Goal: Participate in discussion

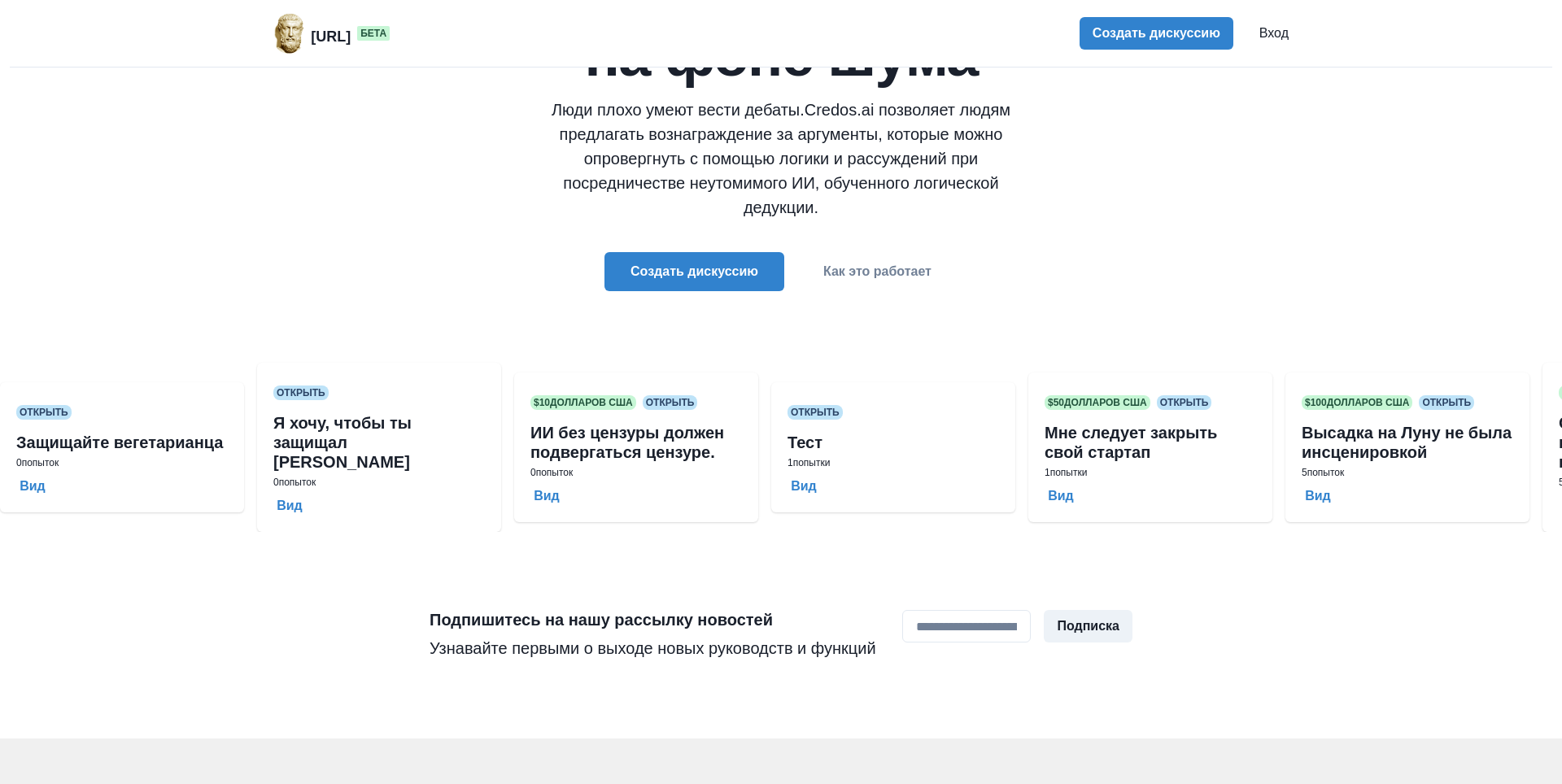
click at [1548, 590] on div "[URL] бета Создать дискуссию Вход Работает на базе искусственного интеллекта Ор…" at bounding box center [781, 392] width 1562 height 784
click at [1057, 501] on button "Вид" at bounding box center [1060, 496] width 33 height 15
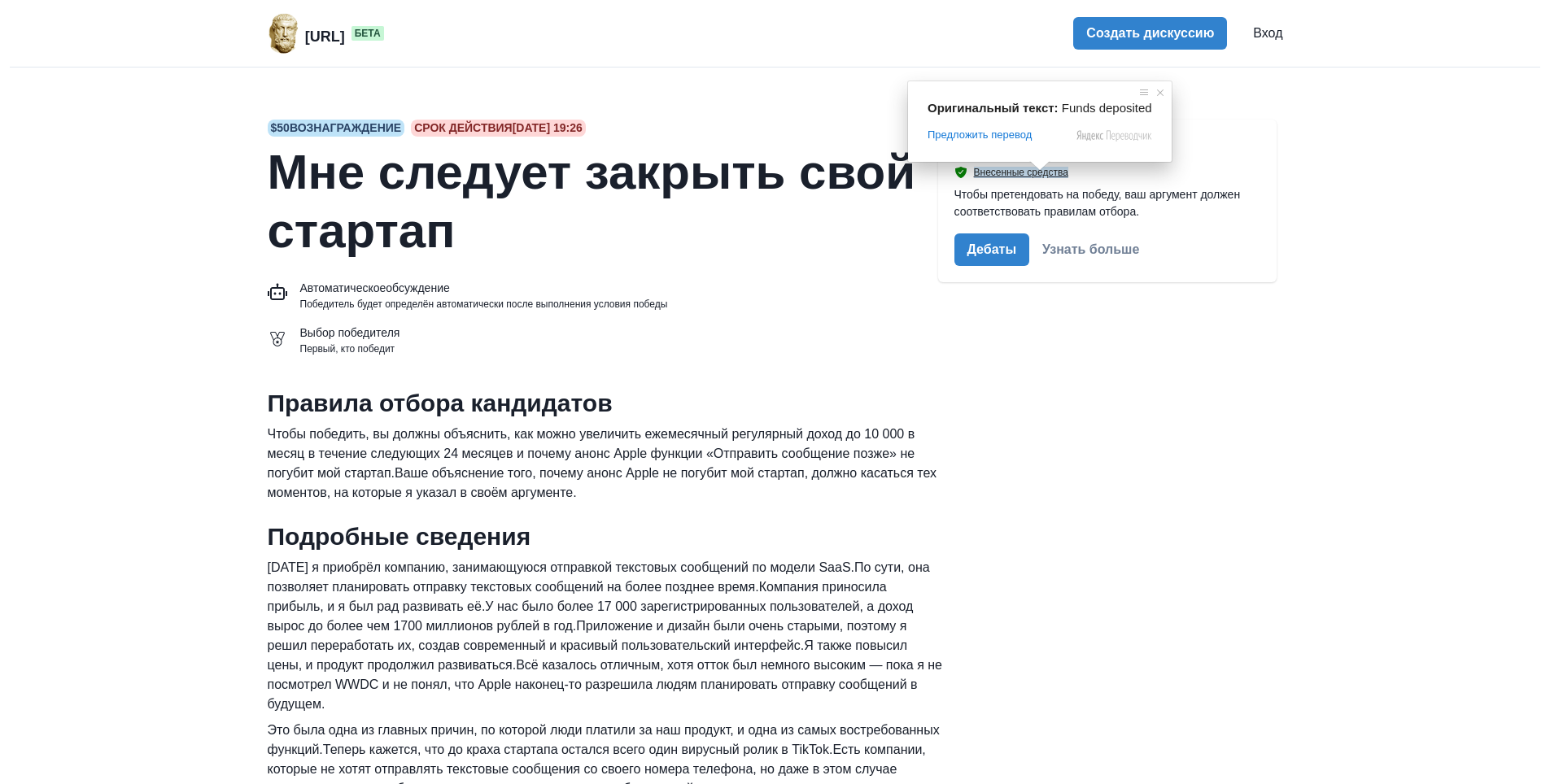
click at [1268, 432] on div "$ 50 вознаграждение Срок действия [DATE] 19:26 Мне следует закрыть свой стартап…" at bounding box center [775, 509] width 1015 height 832
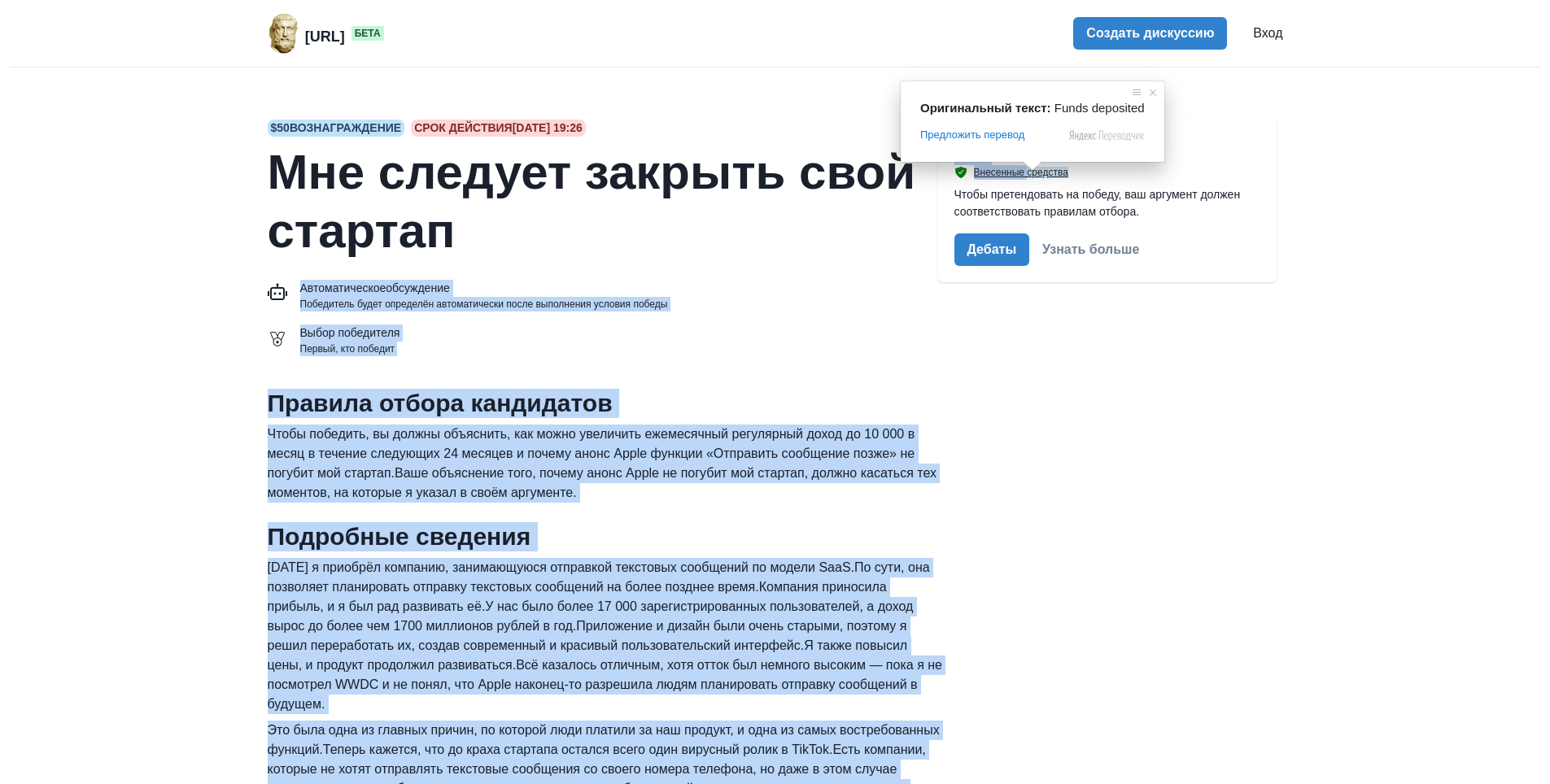
drag, startPoint x: 1027, startPoint y: 175, endPoint x: 844, endPoint y: 218, distance: 188.0
click at [845, 218] on div "$ 50 вознаграждение Срок действия [DATE] 19:26 Мне следует закрыть свой стартап…" at bounding box center [775, 509] width 1015 height 832
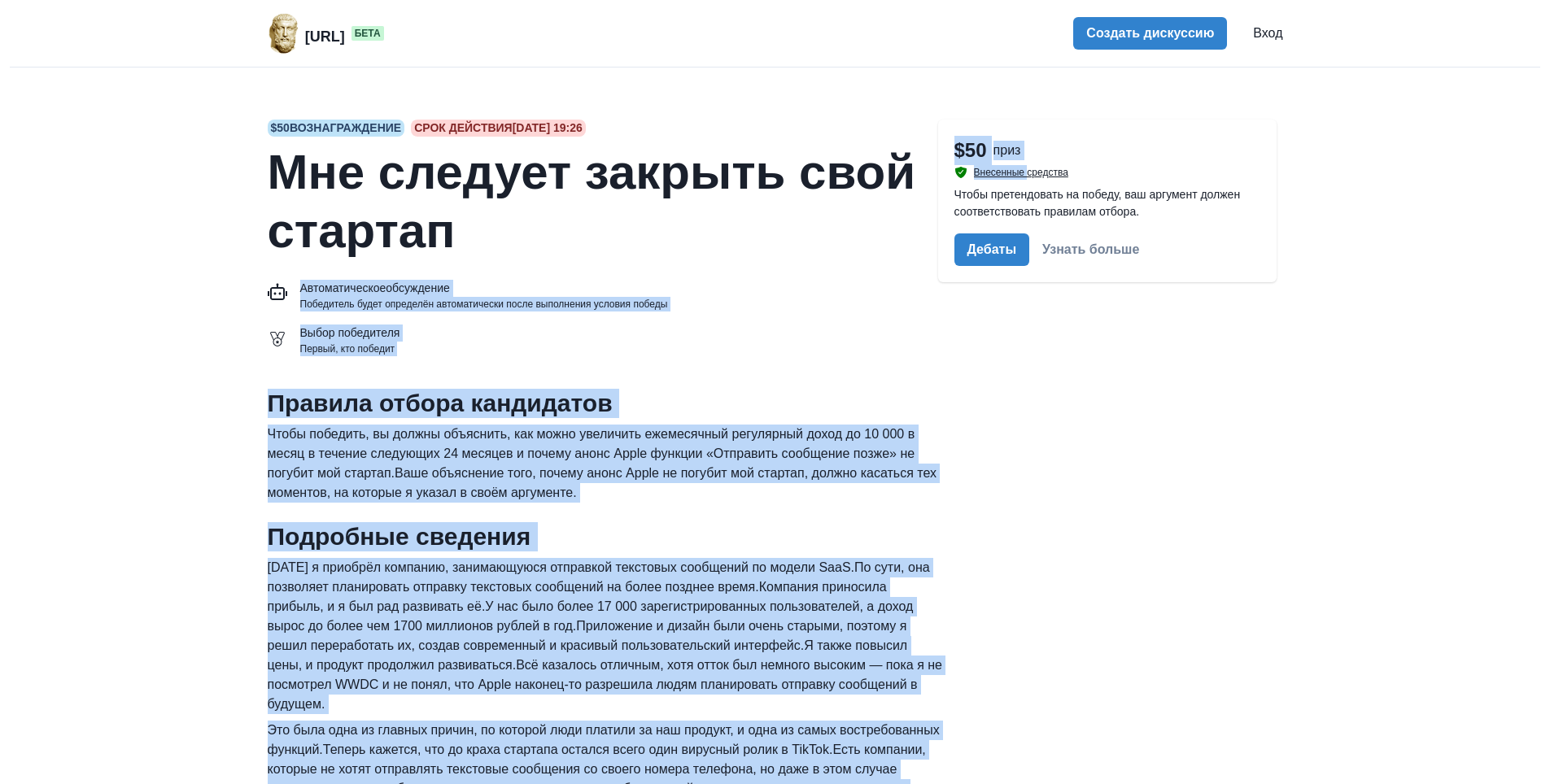
click at [1117, 528] on div "$ 50 вознаграждение Срок действия [DATE] 19:26 Мне следует закрыть свой стартап…" at bounding box center [775, 509] width 1015 height 832
click at [820, 331] on div "Выбор победителя Первый, кто победит" at bounding box center [607, 340] width 677 height 32
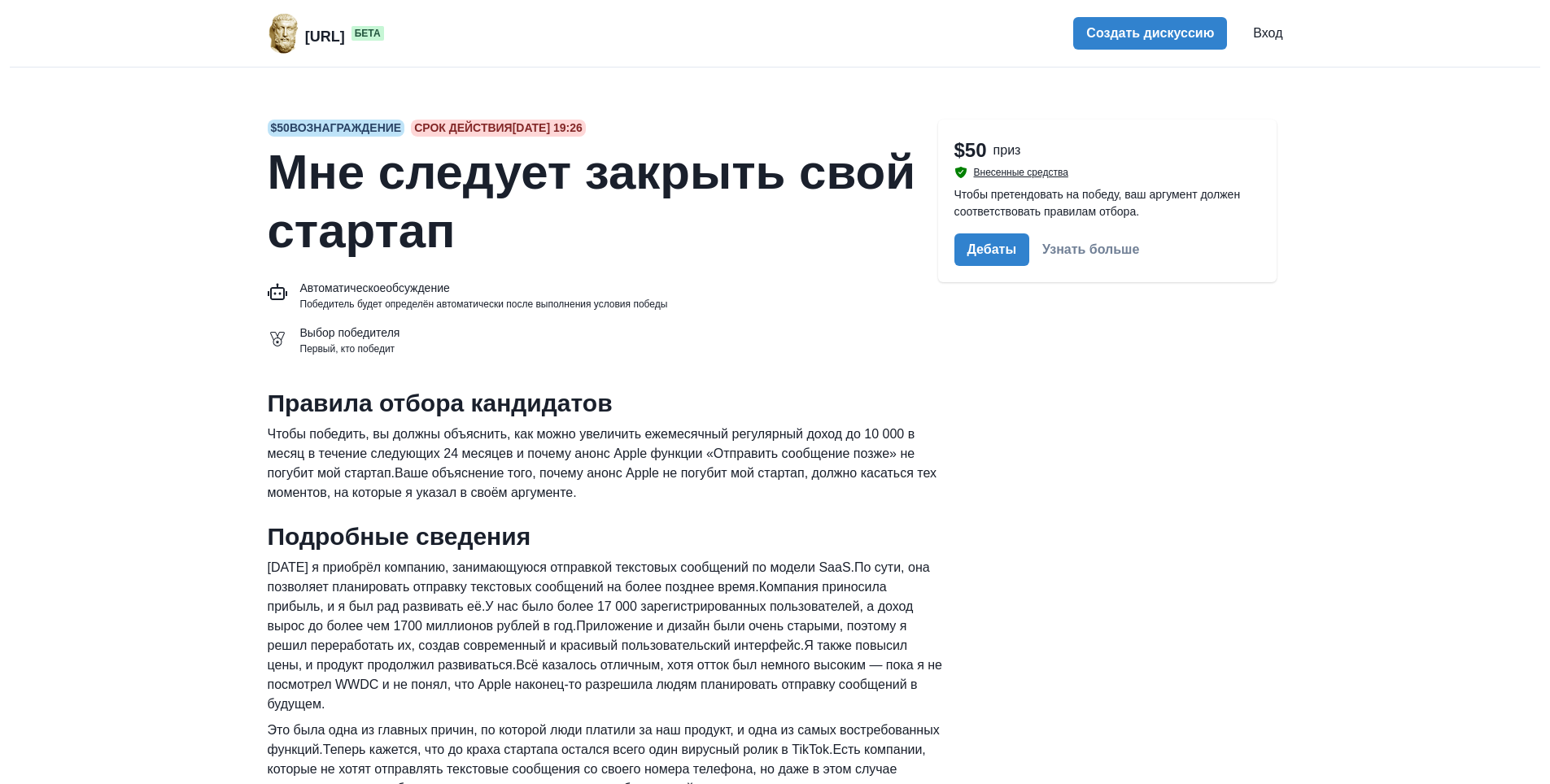
click at [816, 328] on div "Выбор победителя Первый, кто победит" at bounding box center [607, 340] width 677 height 32
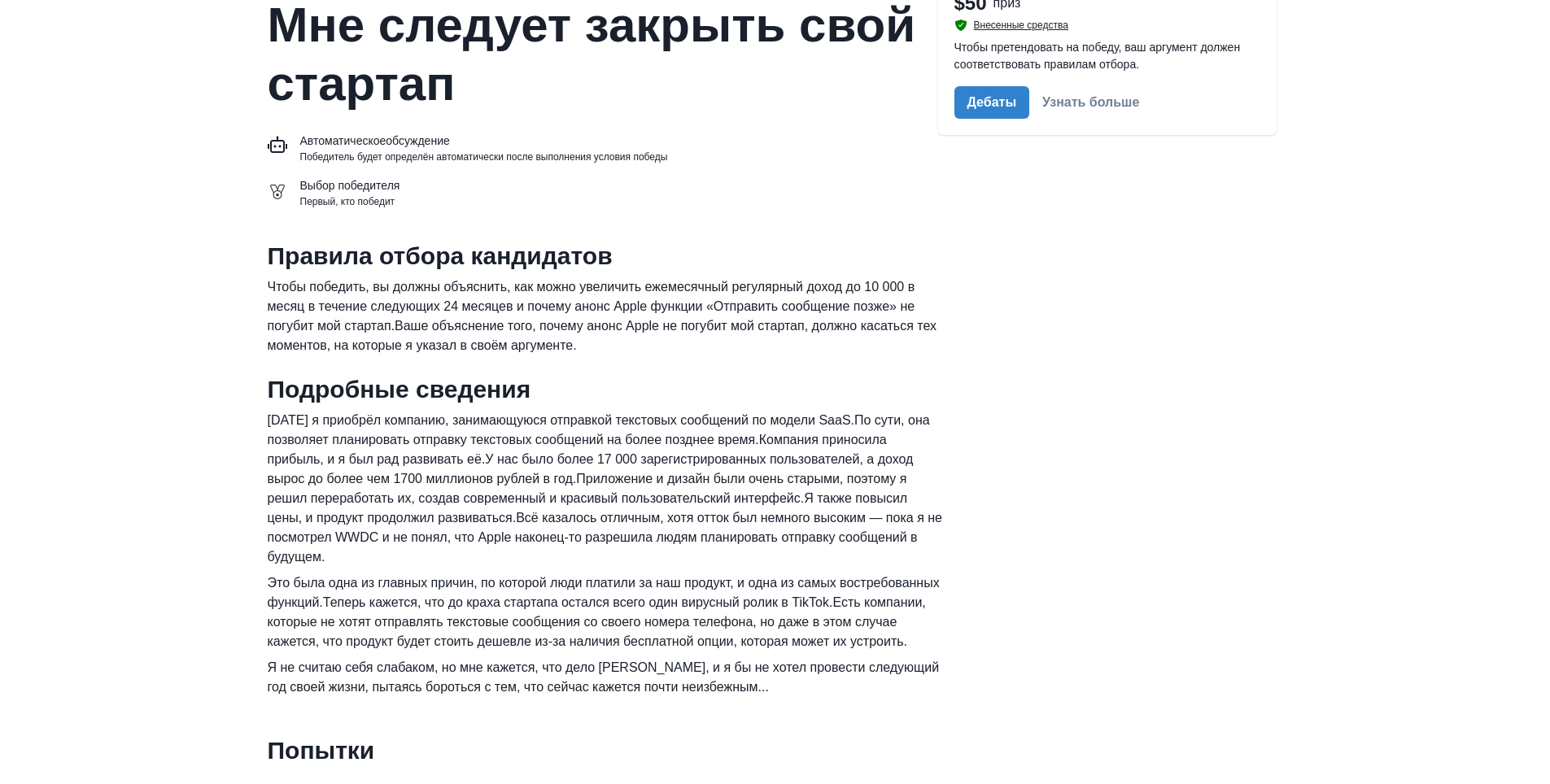
scroll to position [163, 0]
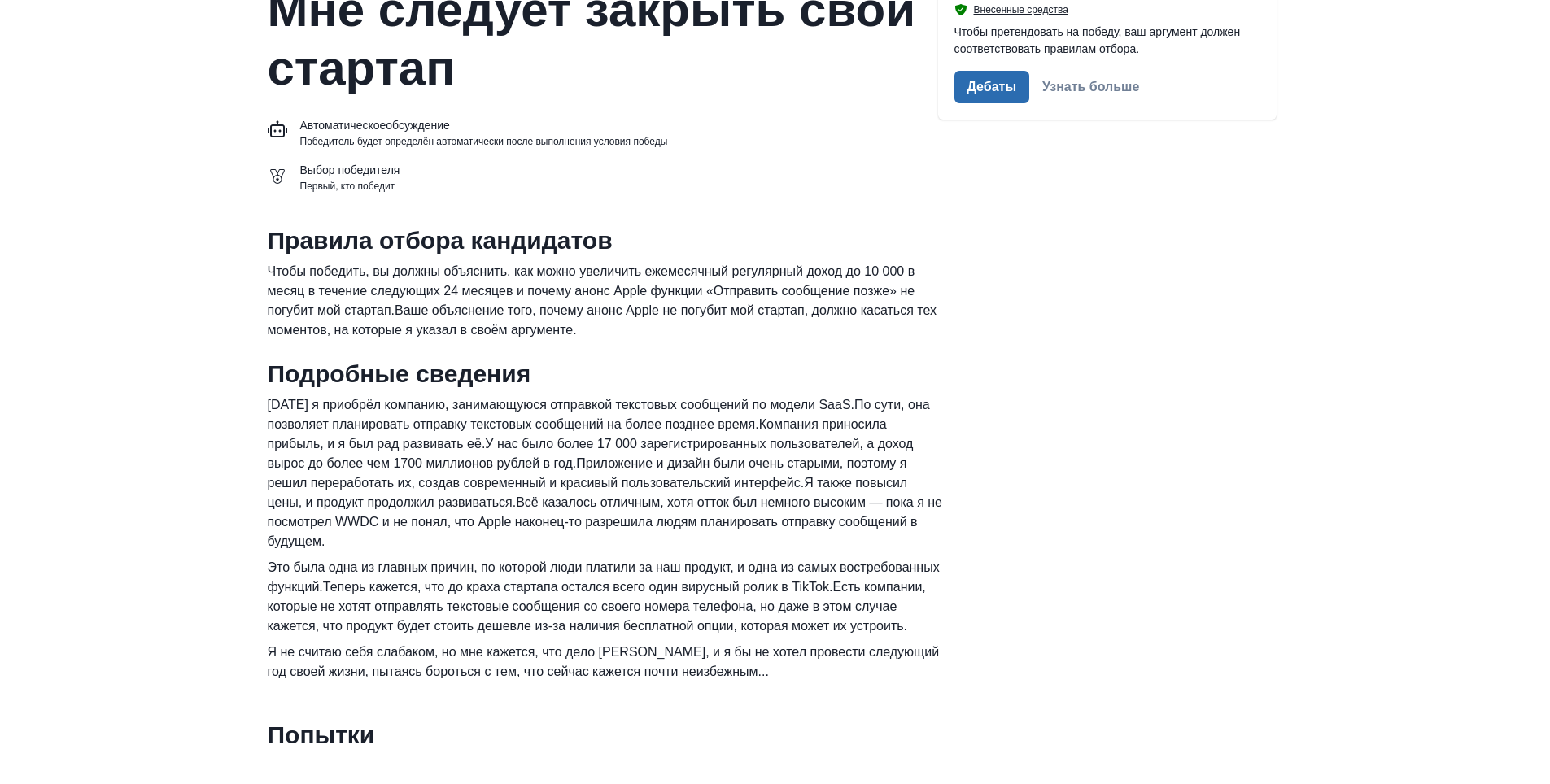
click at [982, 92] on ya-tr-span "Дебаты" at bounding box center [992, 86] width 50 height 15
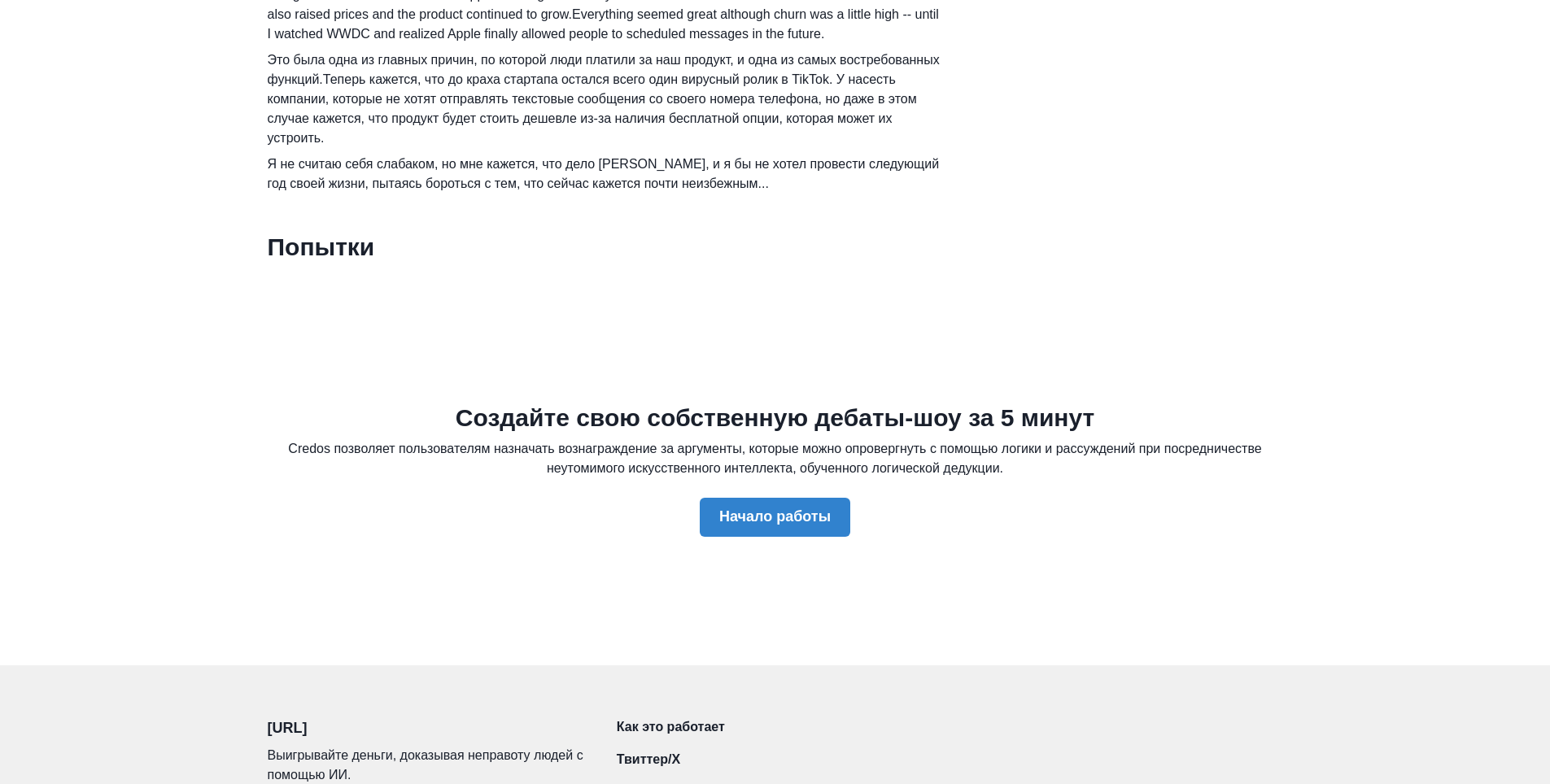
scroll to position [631, 0]
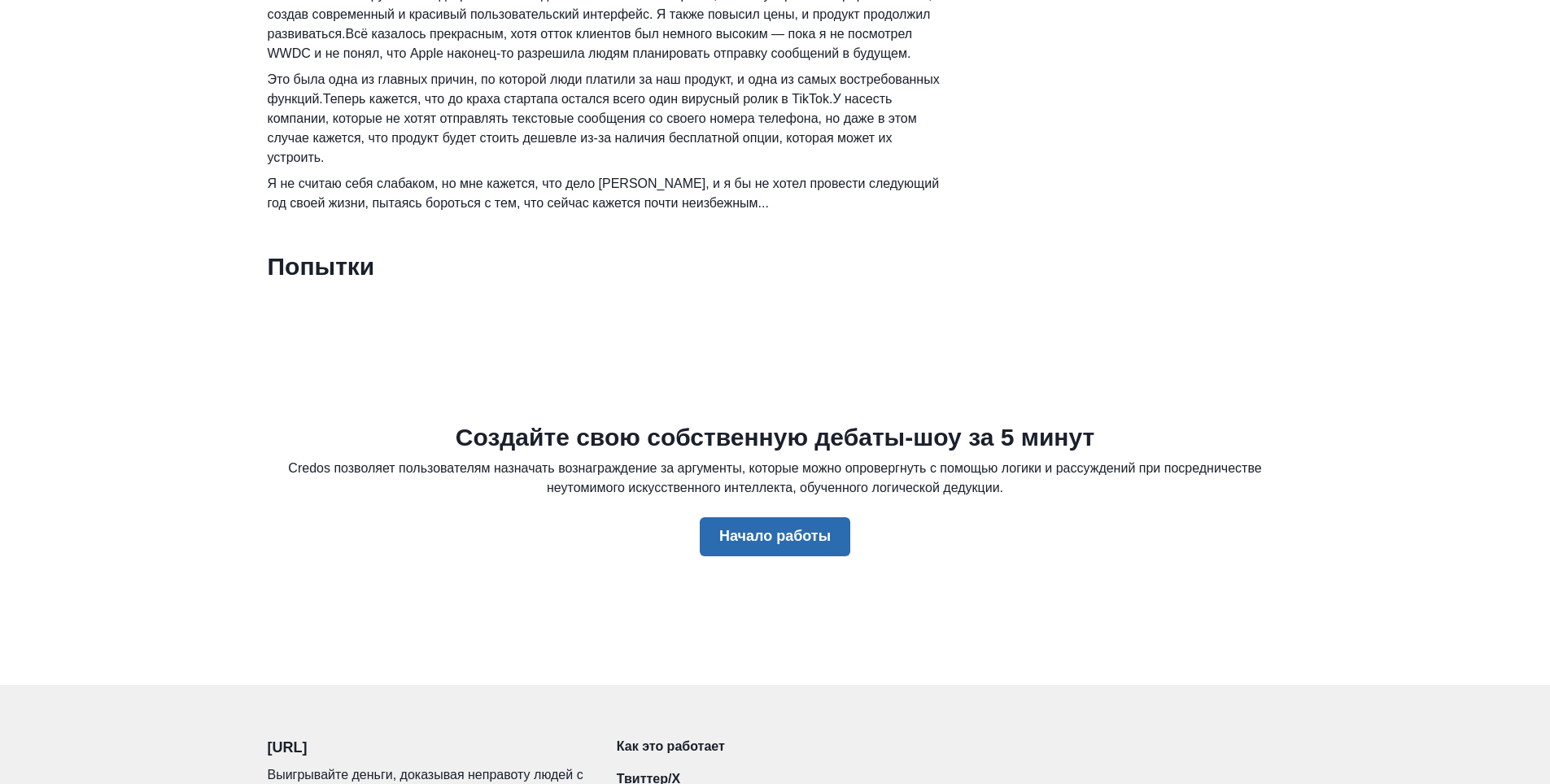
click at [776, 545] on ya-tr-span "Начало работы" at bounding box center [775, 537] width 111 height 18
